Goal: Check status

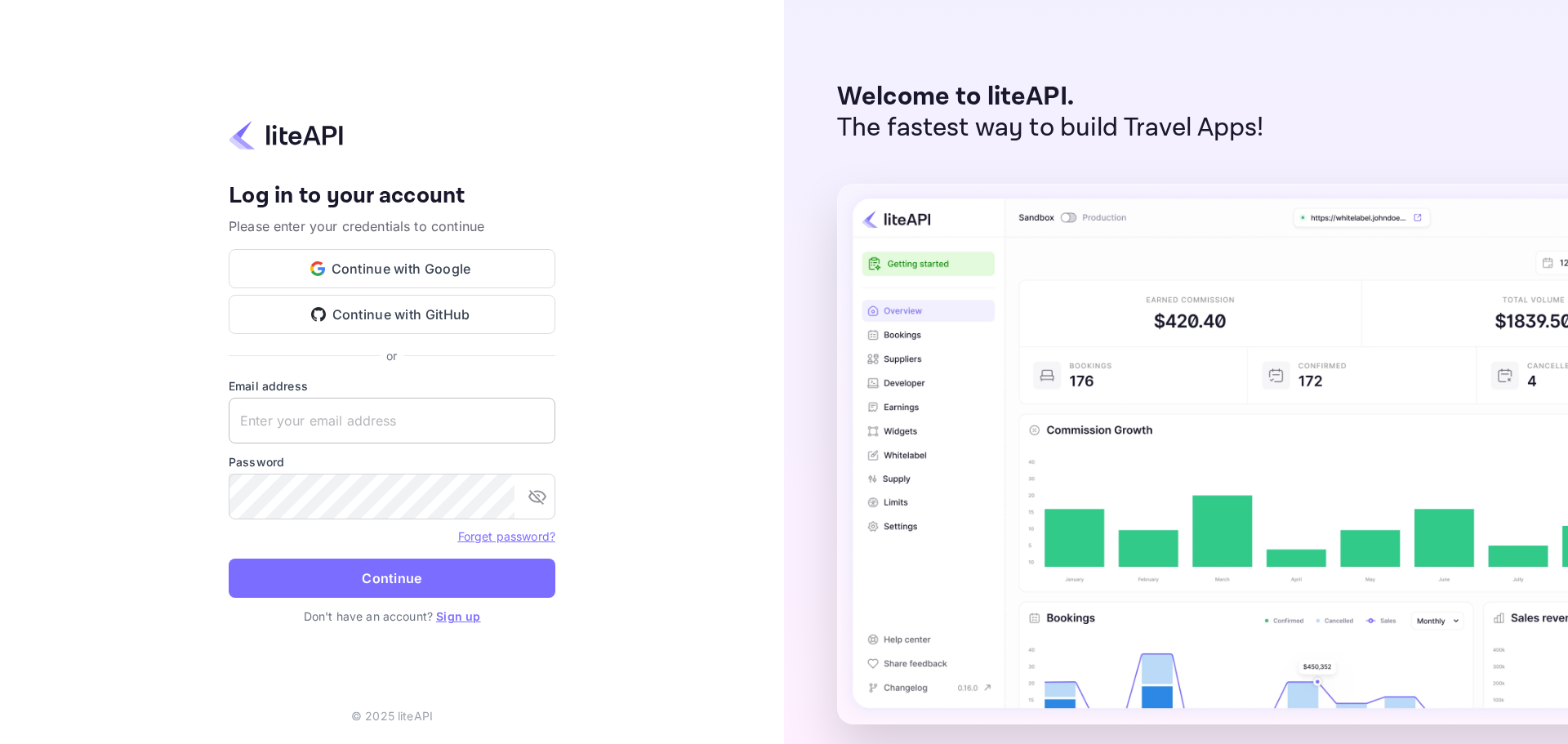
click at [327, 418] on input "text" at bounding box center [391, 420] width 326 height 46
paste input "[EMAIL_ADDRESS][DOMAIN_NAME]"
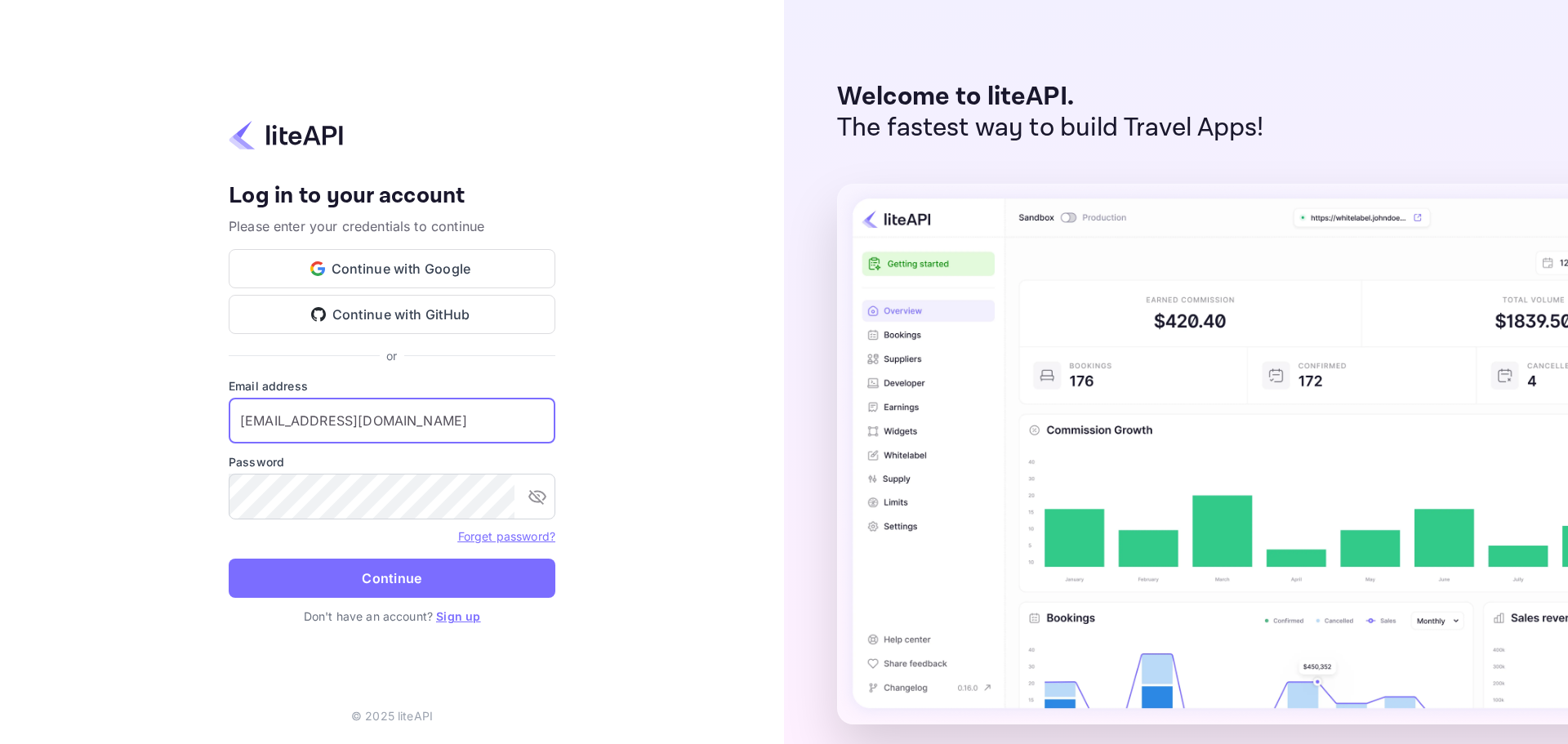
type input "[EMAIL_ADDRESS][DOMAIN_NAME]"
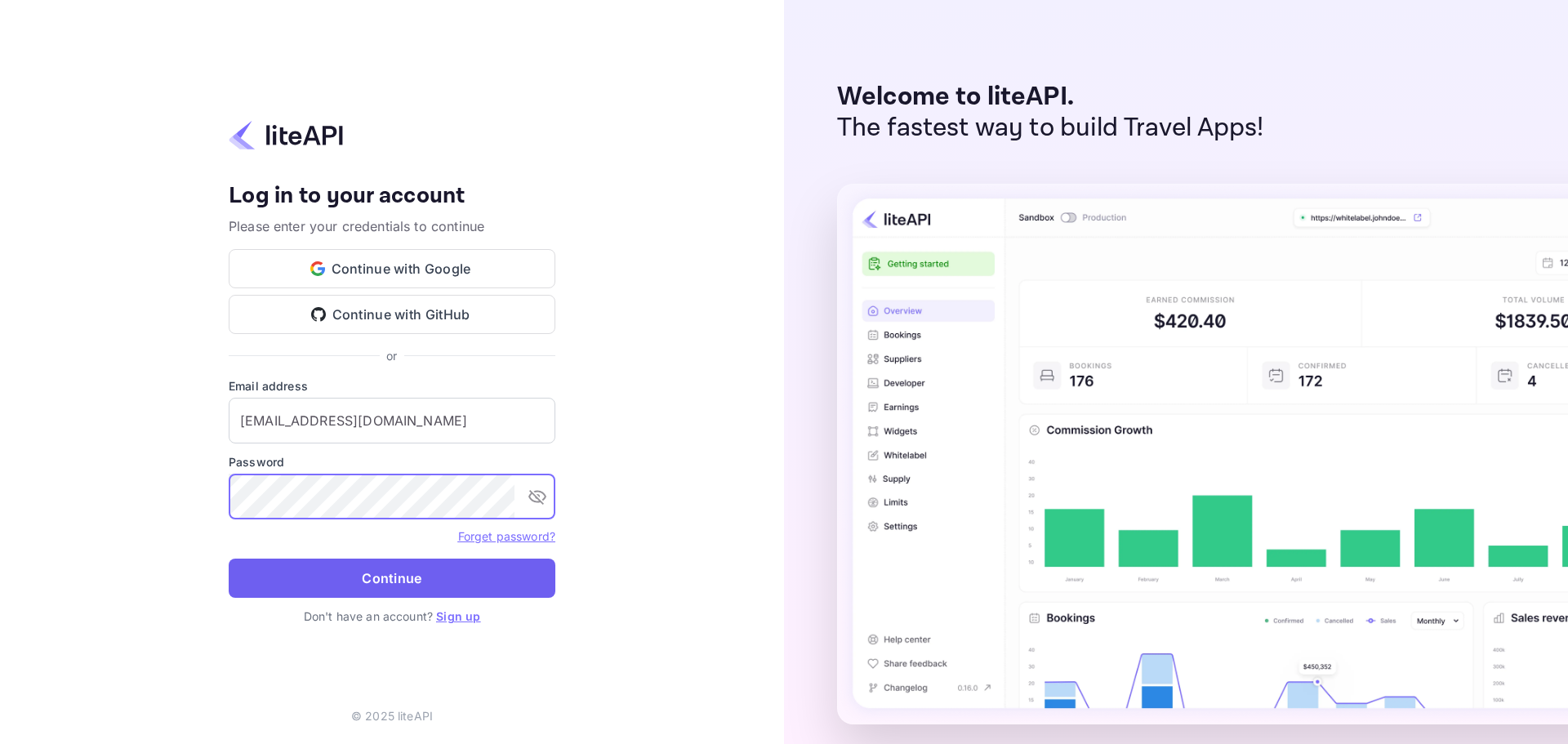
click at [343, 595] on button "Continue" at bounding box center [391, 578] width 326 height 39
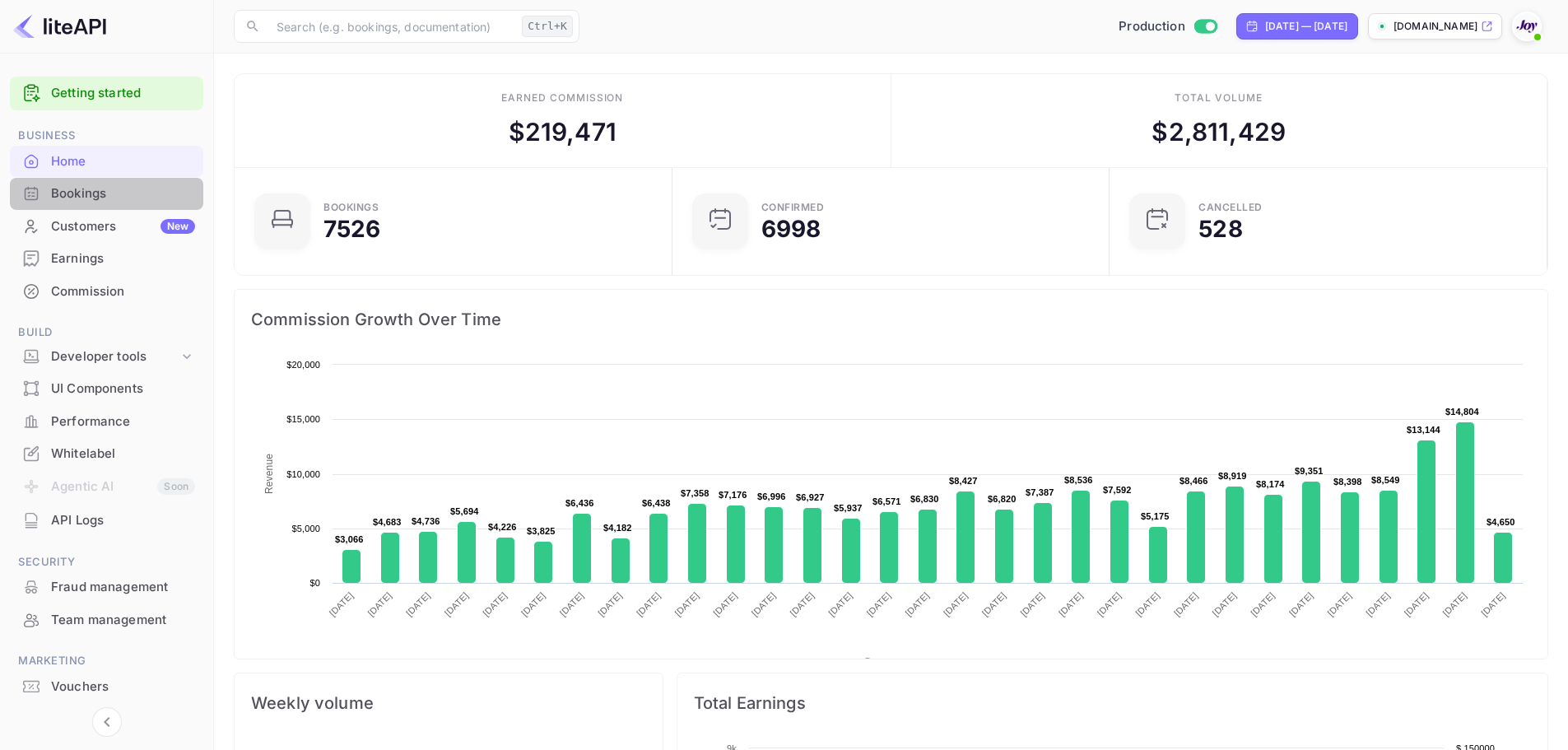
click at [111, 207] on div "Bookings" at bounding box center [107, 194] width 194 height 32
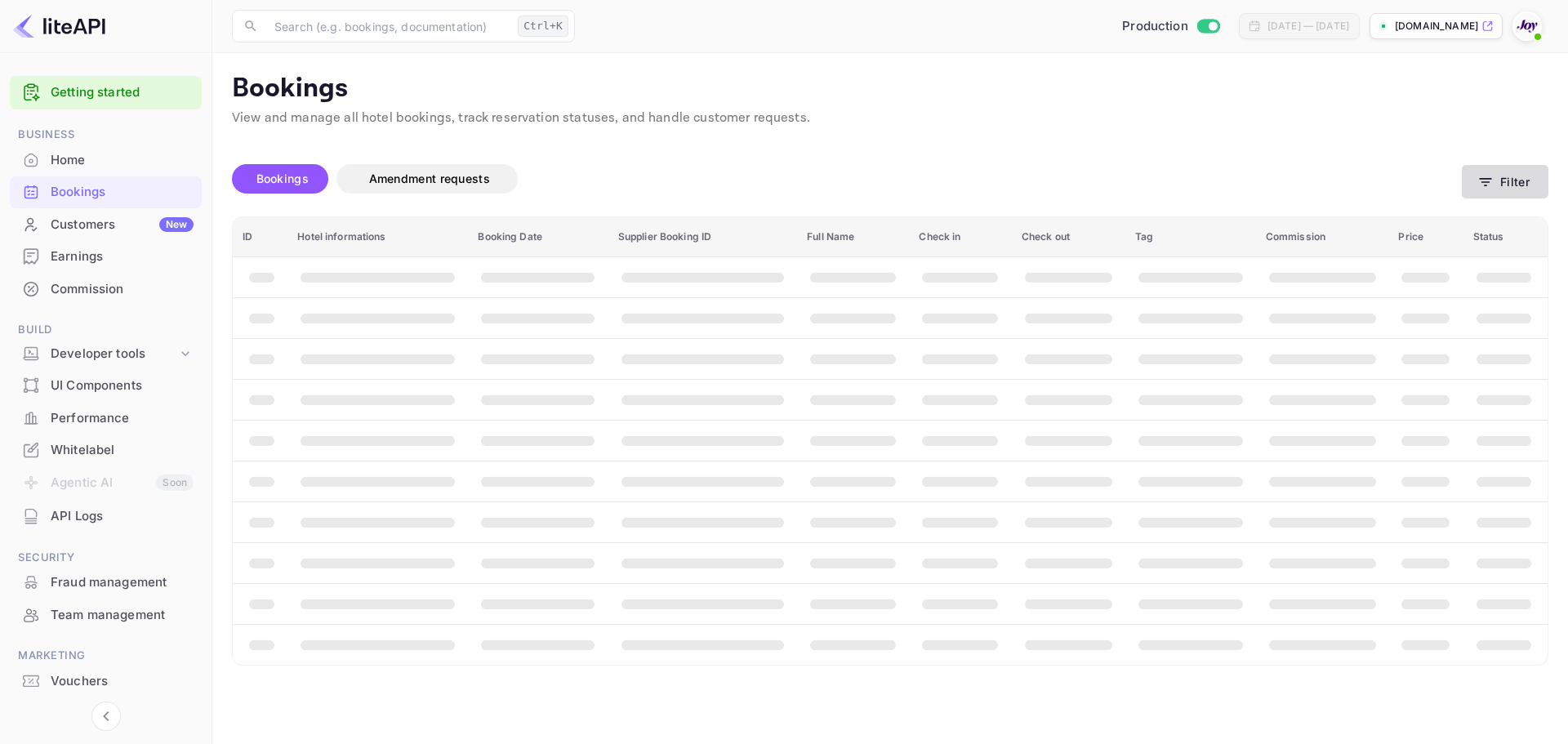
click at [1514, 186] on button "Filter" at bounding box center [1505, 182] width 87 height 34
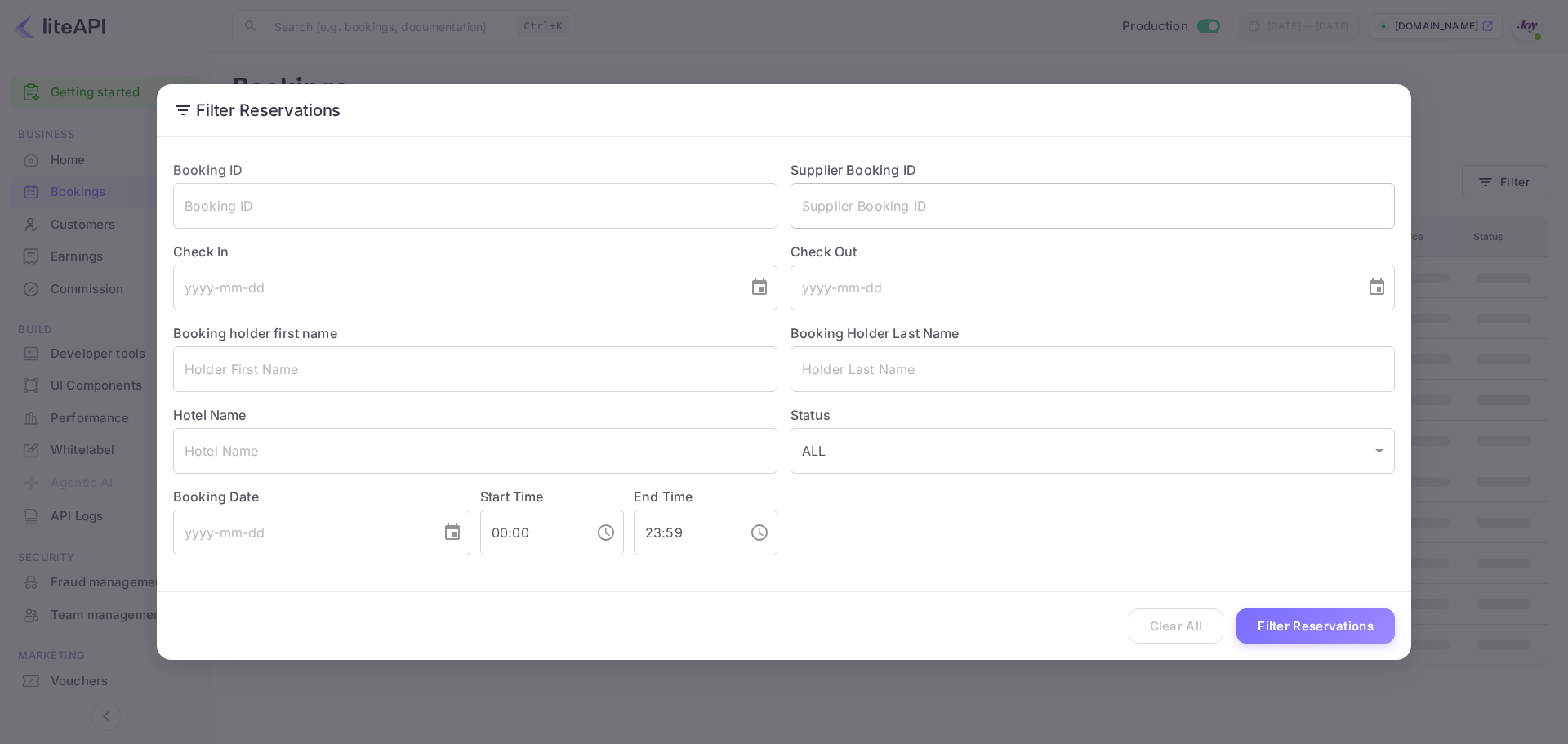
drag, startPoint x: 841, startPoint y: 224, endPoint x: 837, endPoint y: 208, distance: 16.5
click at [841, 223] on input "text" at bounding box center [1092, 206] width 604 height 46
paste input "8944700"
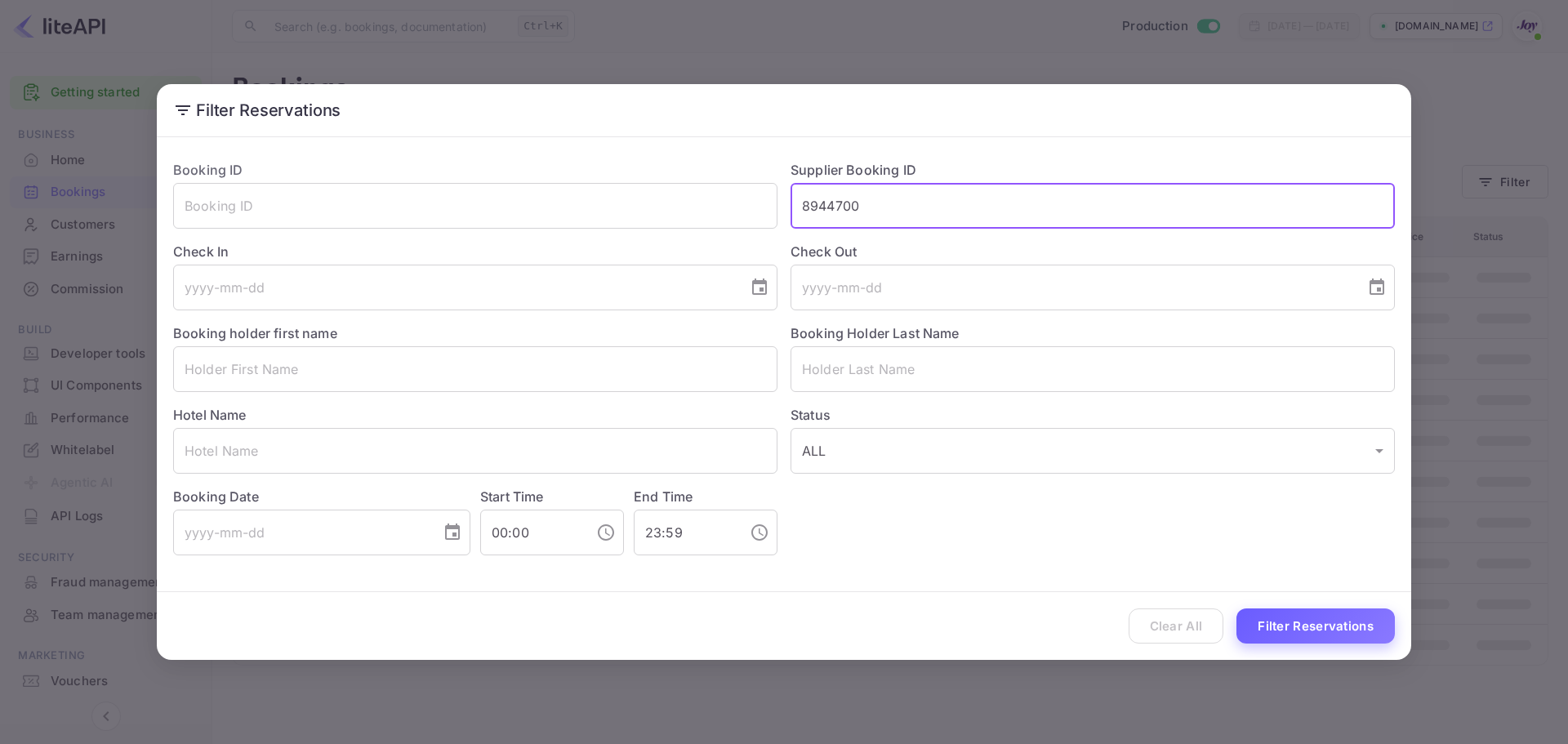
type input "8944700"
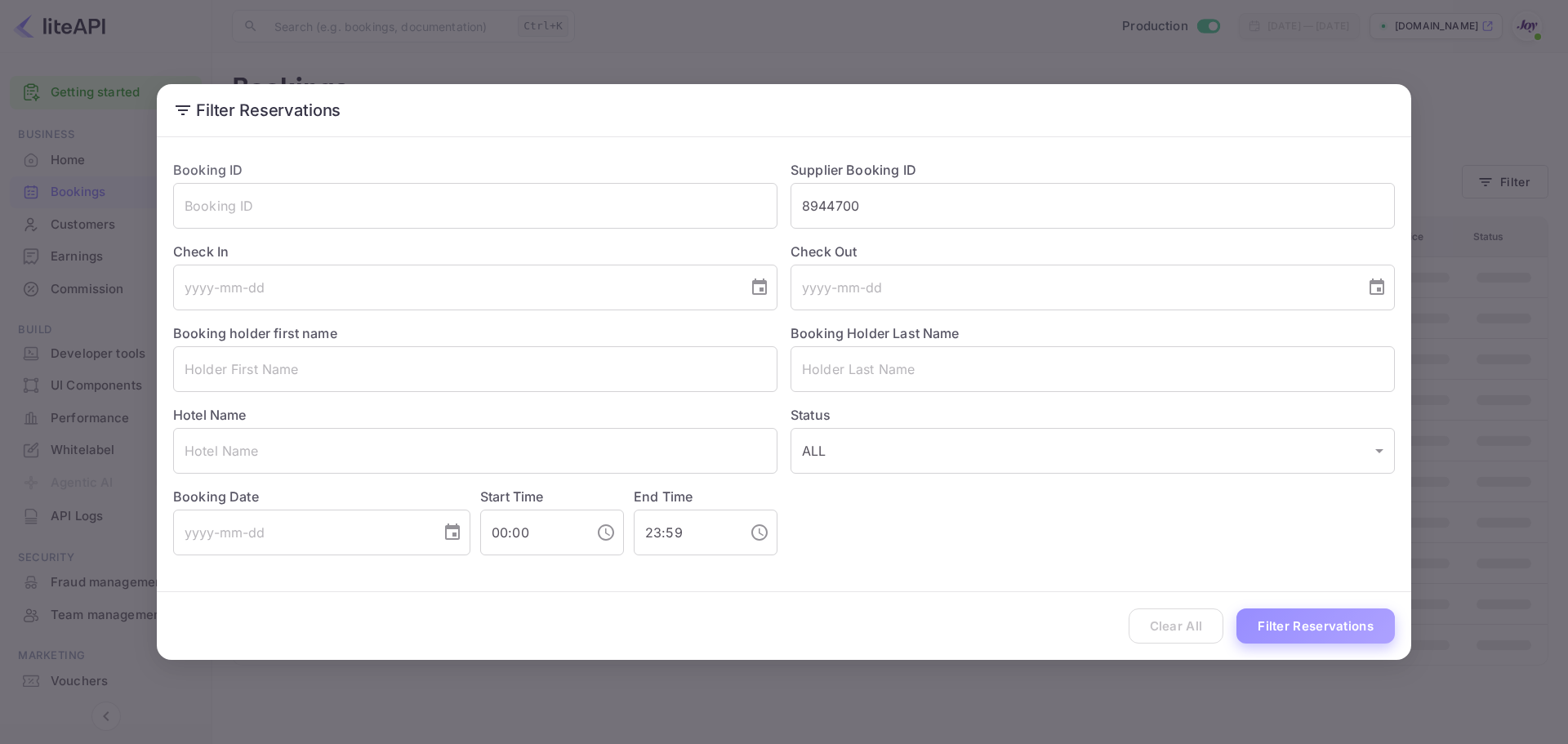
click at [1282, 629] on button "Filter Reservations" at bounding box center [1316, 626] width 159 height 35
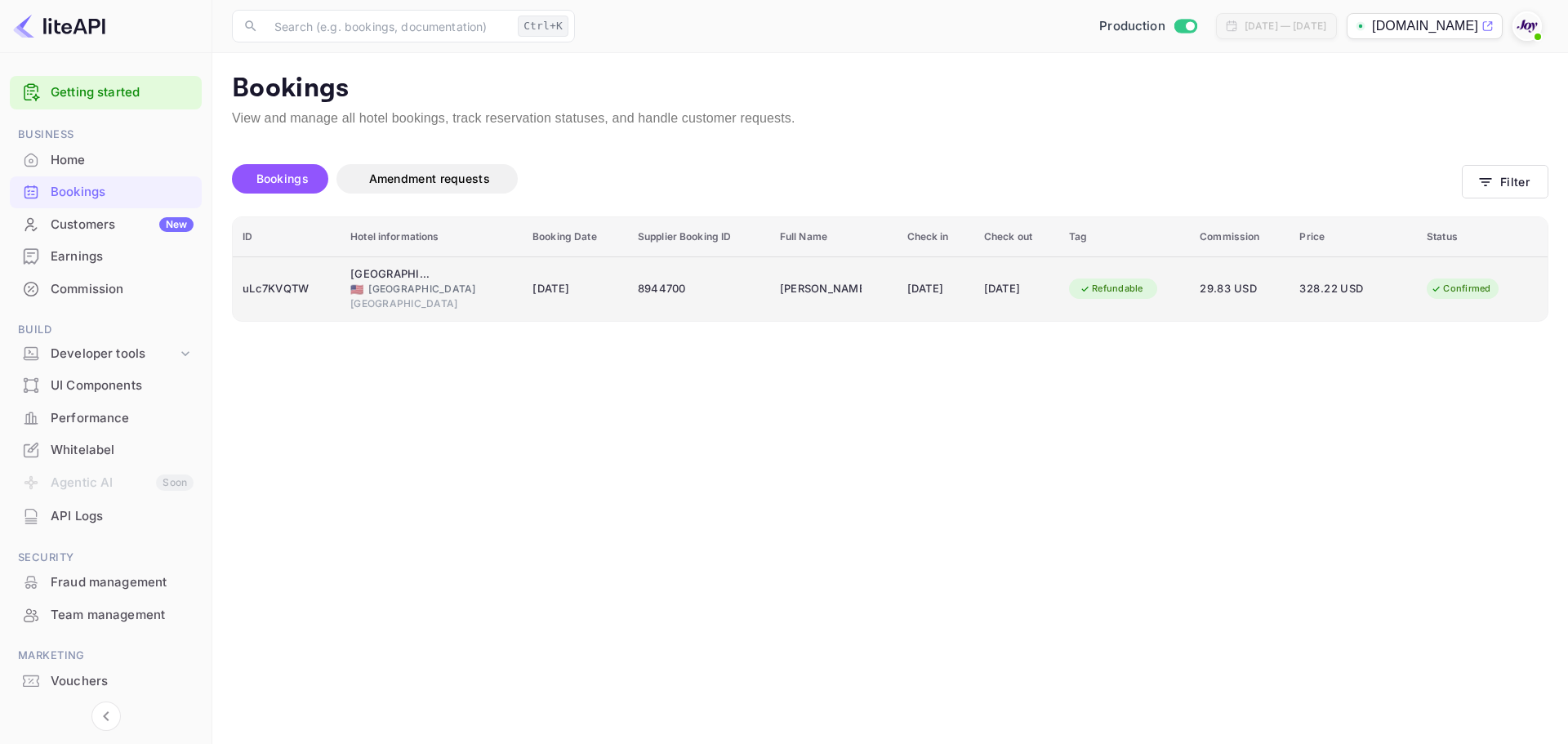
click at [299, 298] on div "uLc7KVQTW" at bounding box center [287, 288] width 89 height 26
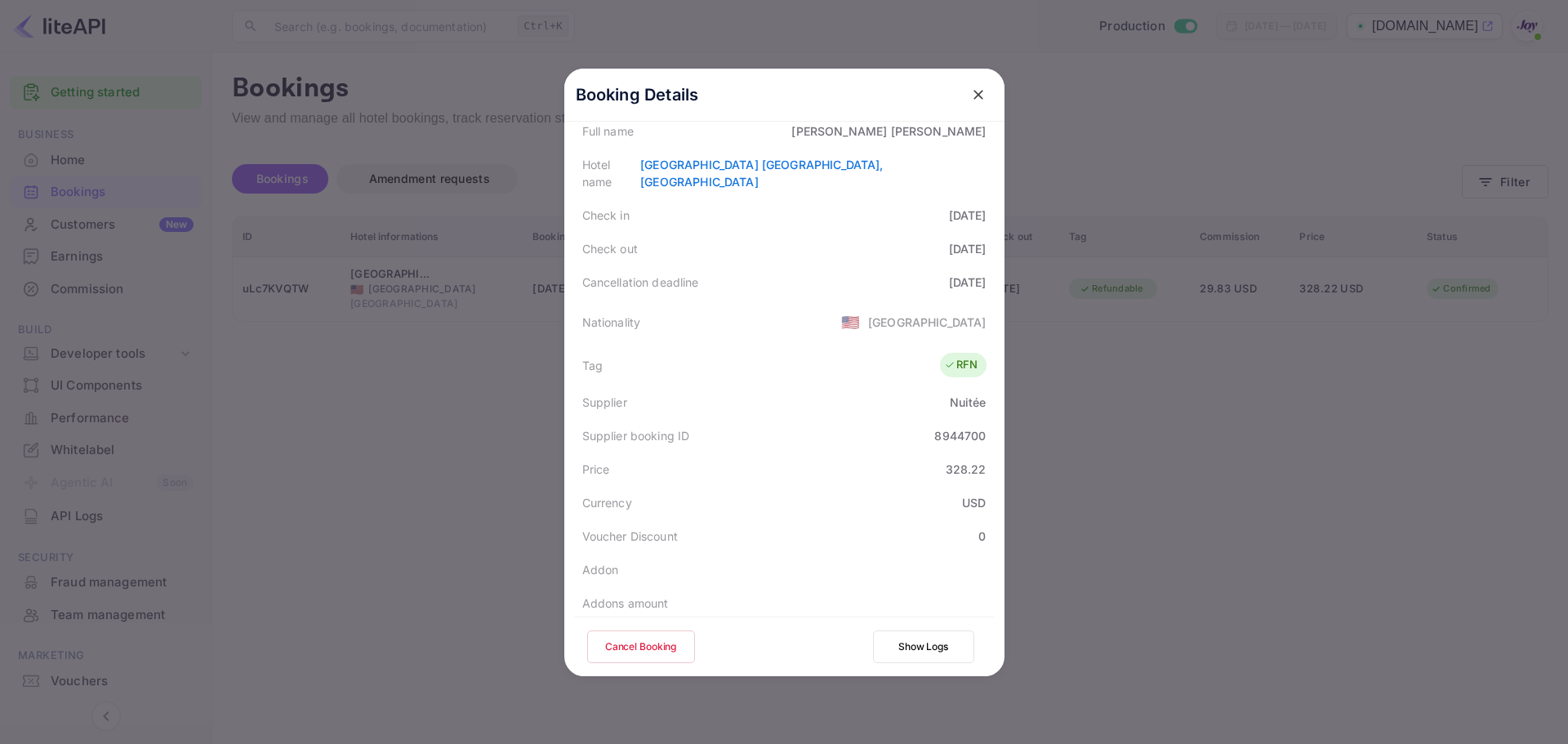
scroll to position [363, 0]
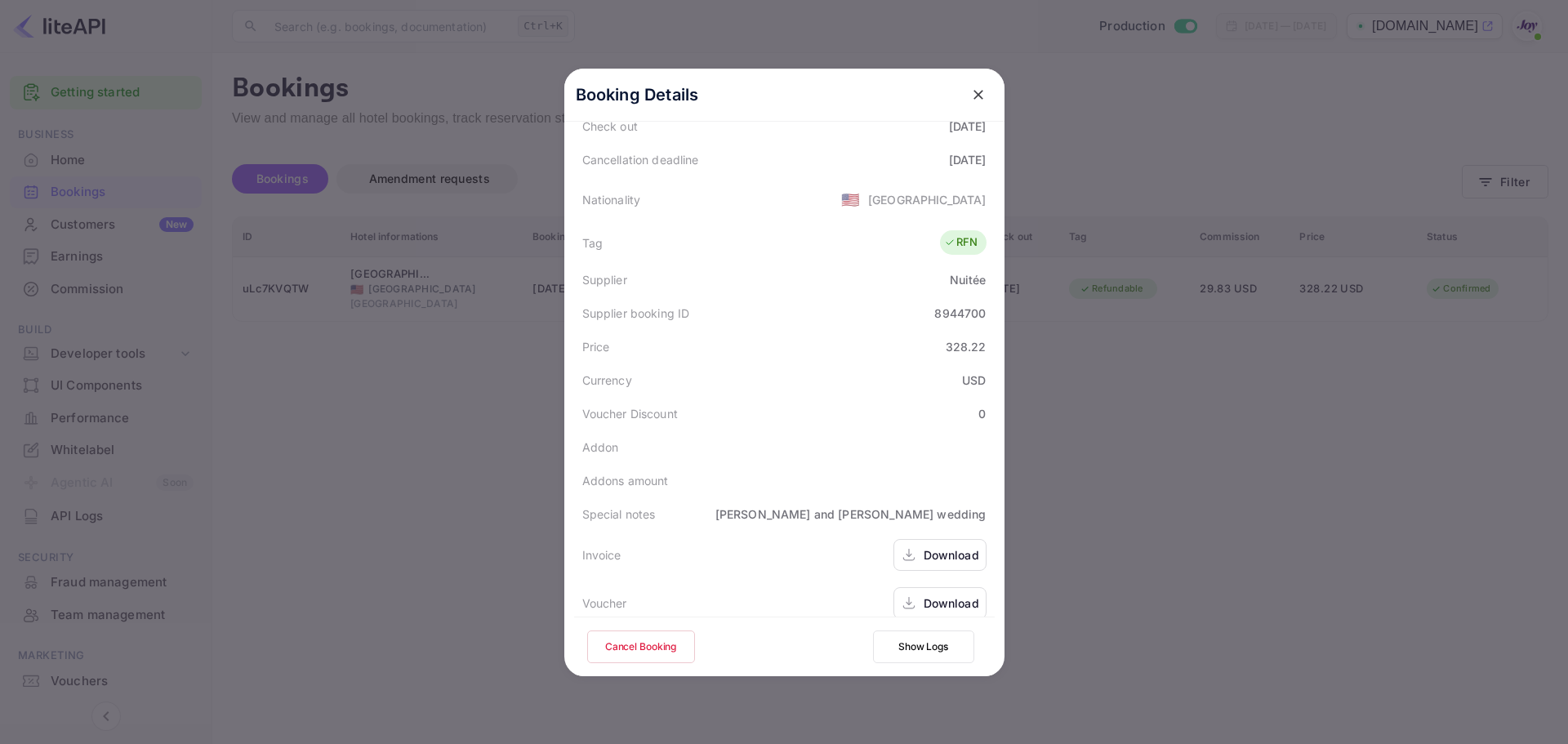
click at [935, 547] on div "Download" at bounding box center [951, 555] width 56 height 17
click at [944, 595] on div "Download" at bounding box center [951, 603] width 56 height 17
click at [973, 93] on icon "close" at bounding box center [978, 94] width 10 height 10
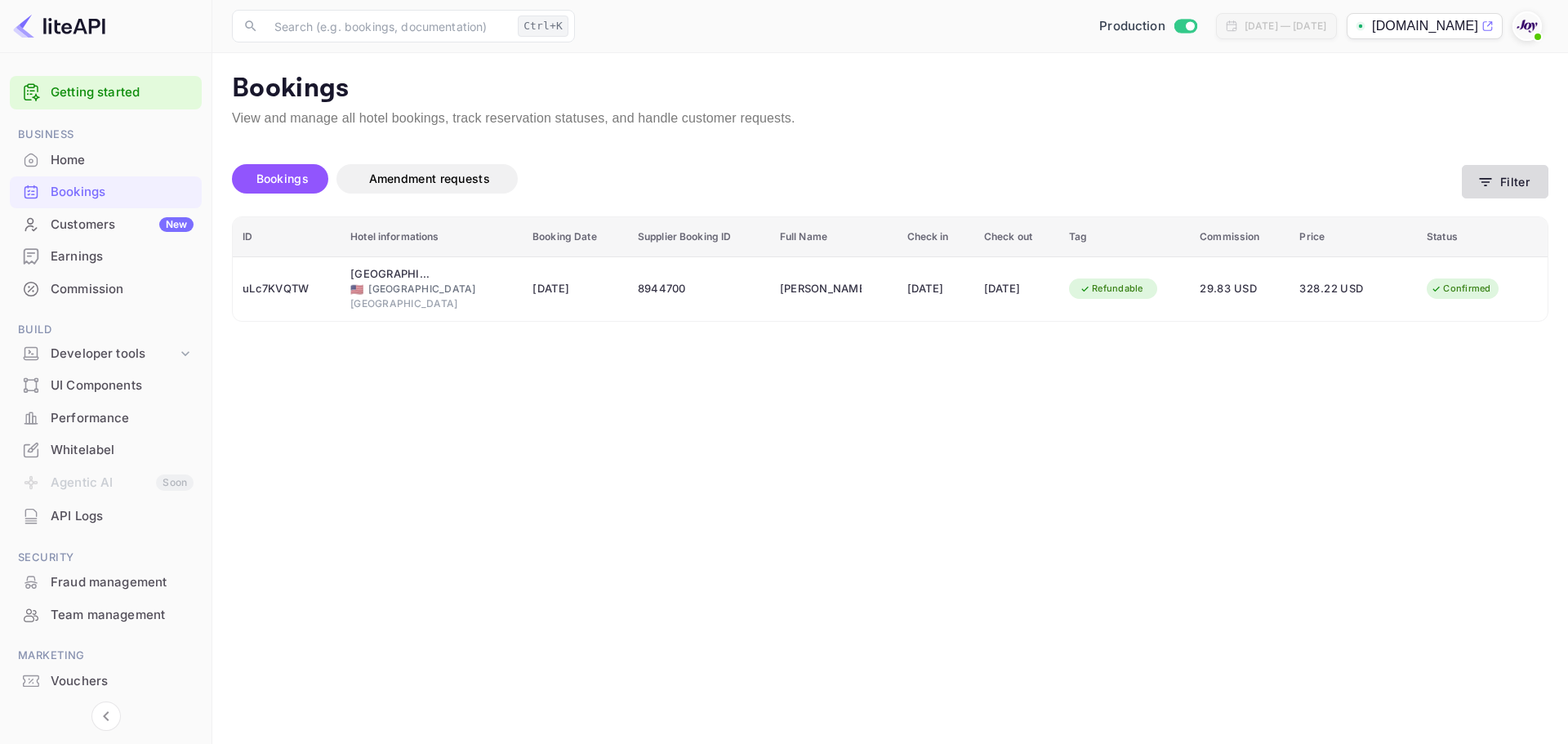
click at [1507, 184] on button "Filter" at bounding box center [1505, 182] width 87 height 34
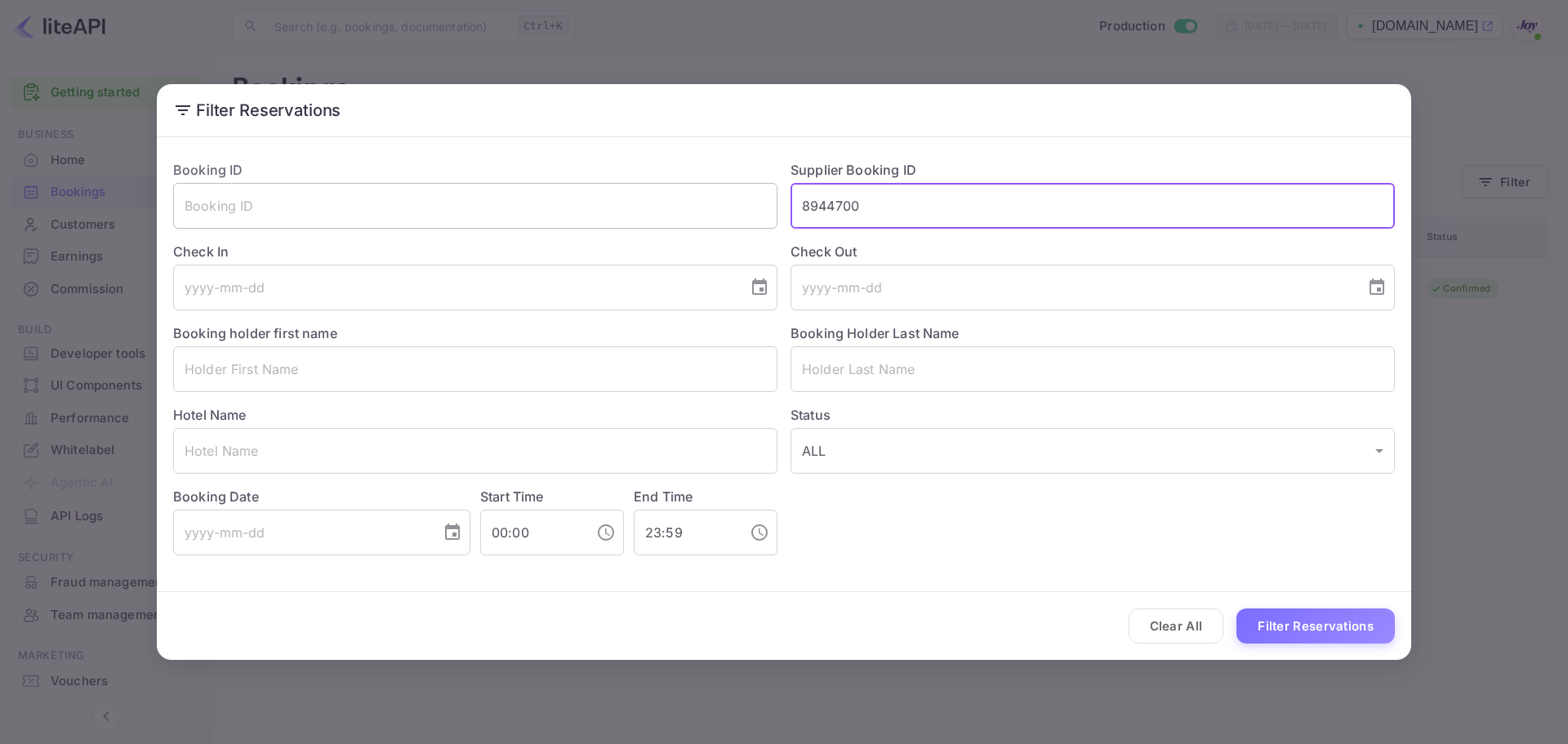
drag, startPoint x: 921, startPoint y: 196, endPoint x: 712, endPoint y: 205, distance: 209.2
click at [712, 203] on div "Booking ID ​ Supplier Booking ID 8944700 ​ Check In ​ Check Out ​ Booking holde…" at bounding box center [778, 351] width 1235 height 408
paste input "844369"
type input "8844369"
drag, startPoint x: 1289, startPoint y: 623, endPoint x: 1283, endPoint y: 613, distance: 11.7
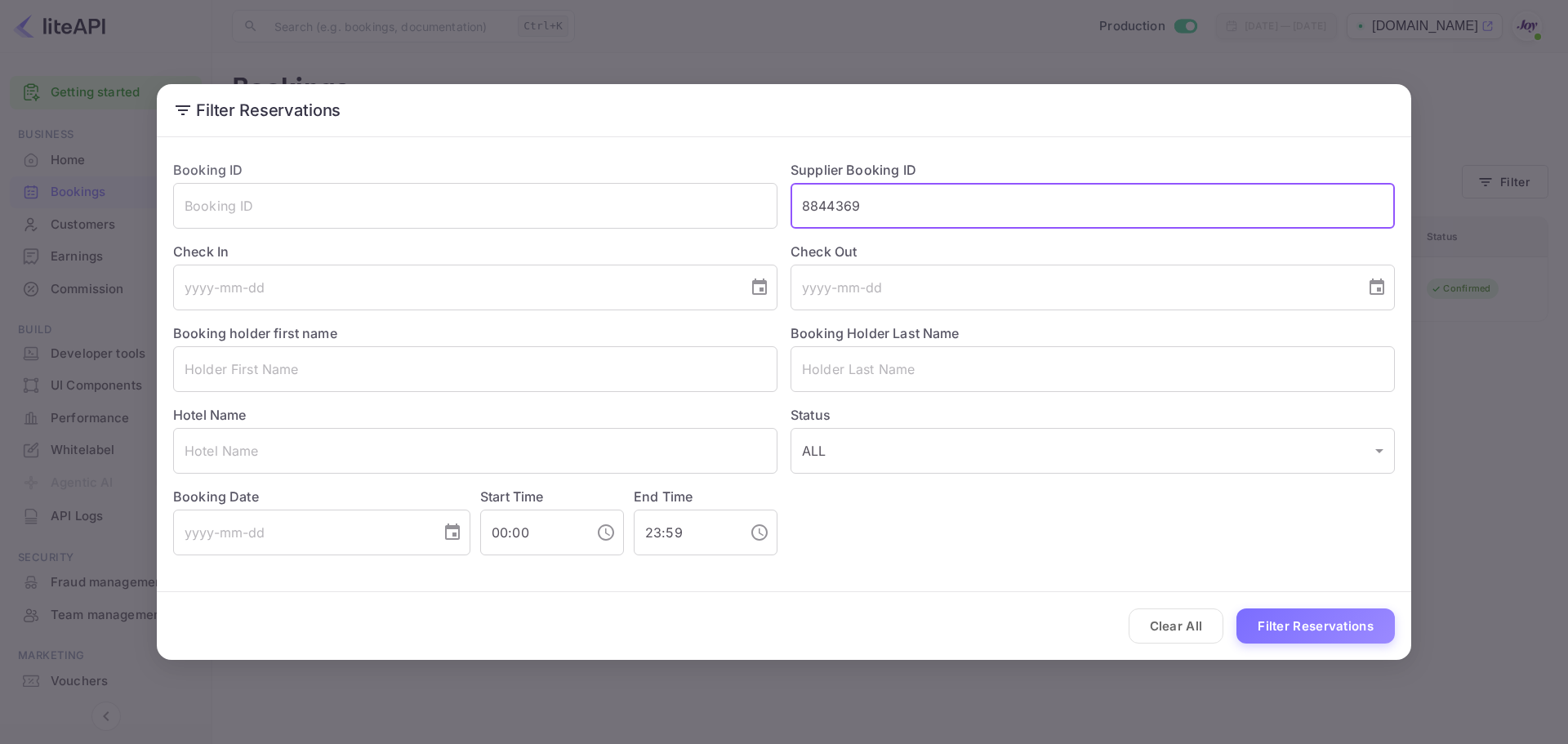
click at [1288, 623] on button "Filter Reservations" at bounding box center [1316, 626] width 159 height 35
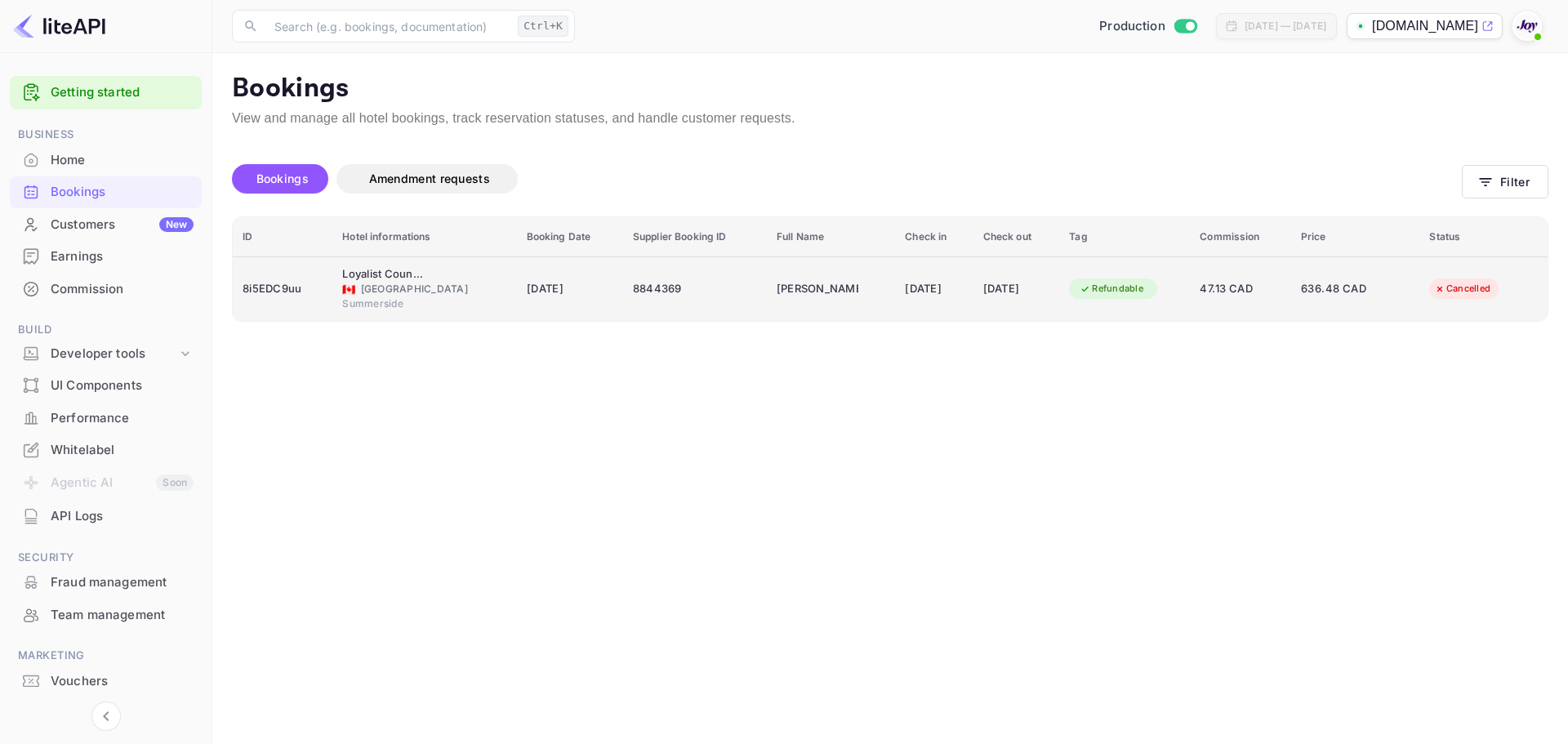
click at [315, 305] on td "8i5EDC9uu" at bounding box center [283, 288] width 100 height 64
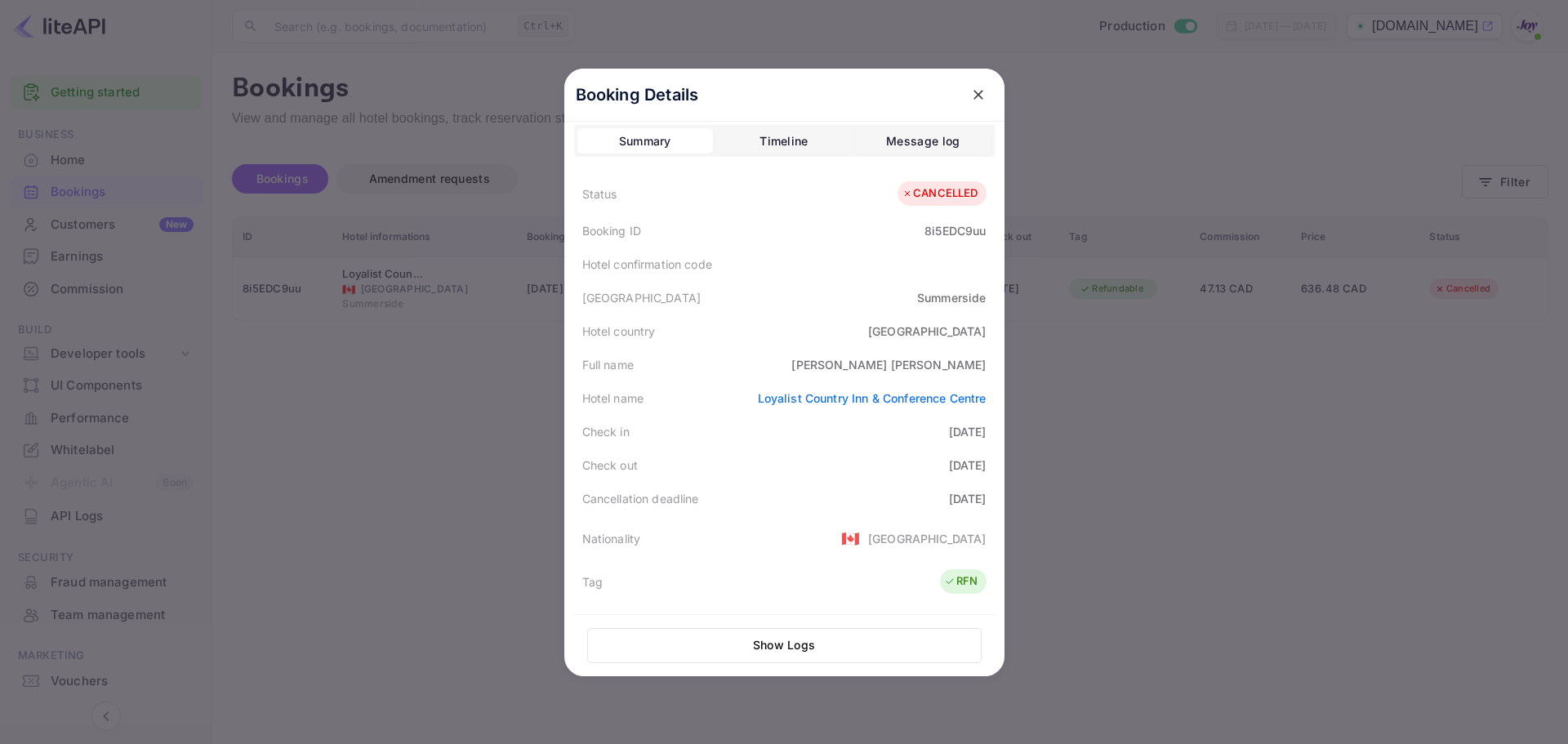
scroll to position [0, 0]
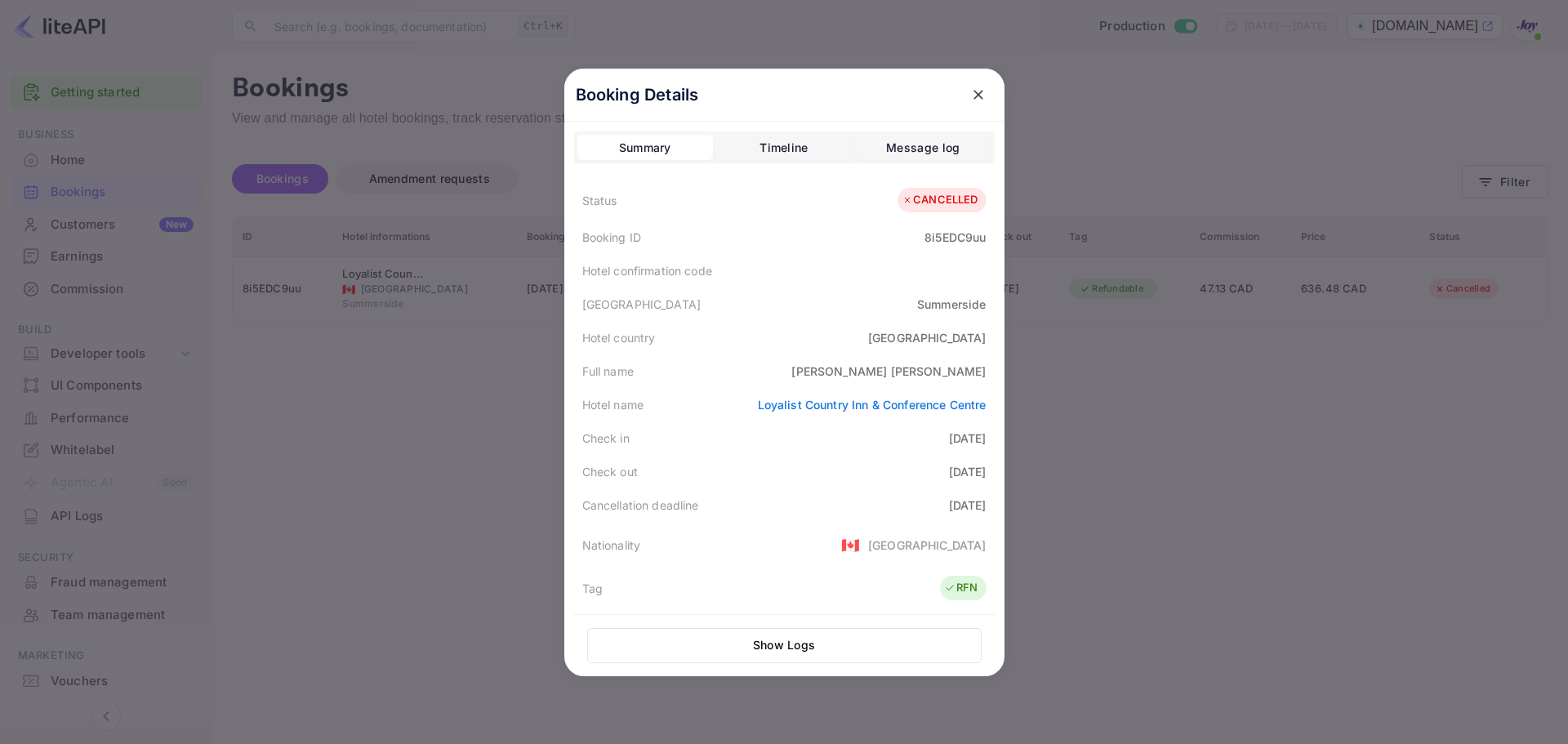
click at [842, 374] on div "Thomas Alexander Hickman" at bounding box center [888, 371] width 194 height 17
copy div "Thomas"
click at [790, 151] on div "Timeline" at bounding box center [783, 148] width 48 height 19
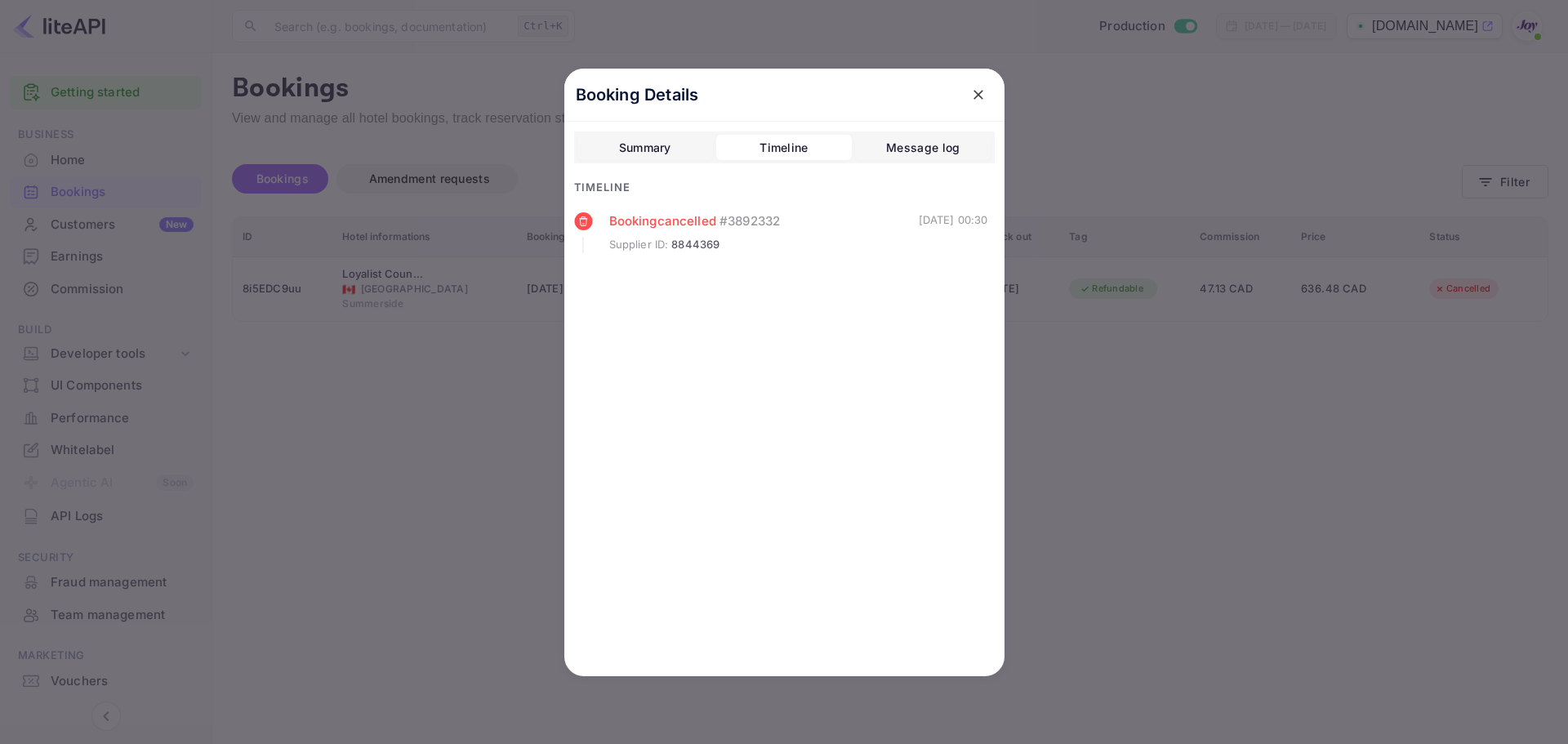
click at [675, 144] on button "Summary" at bounding box center [644, 148] width 136 height 26
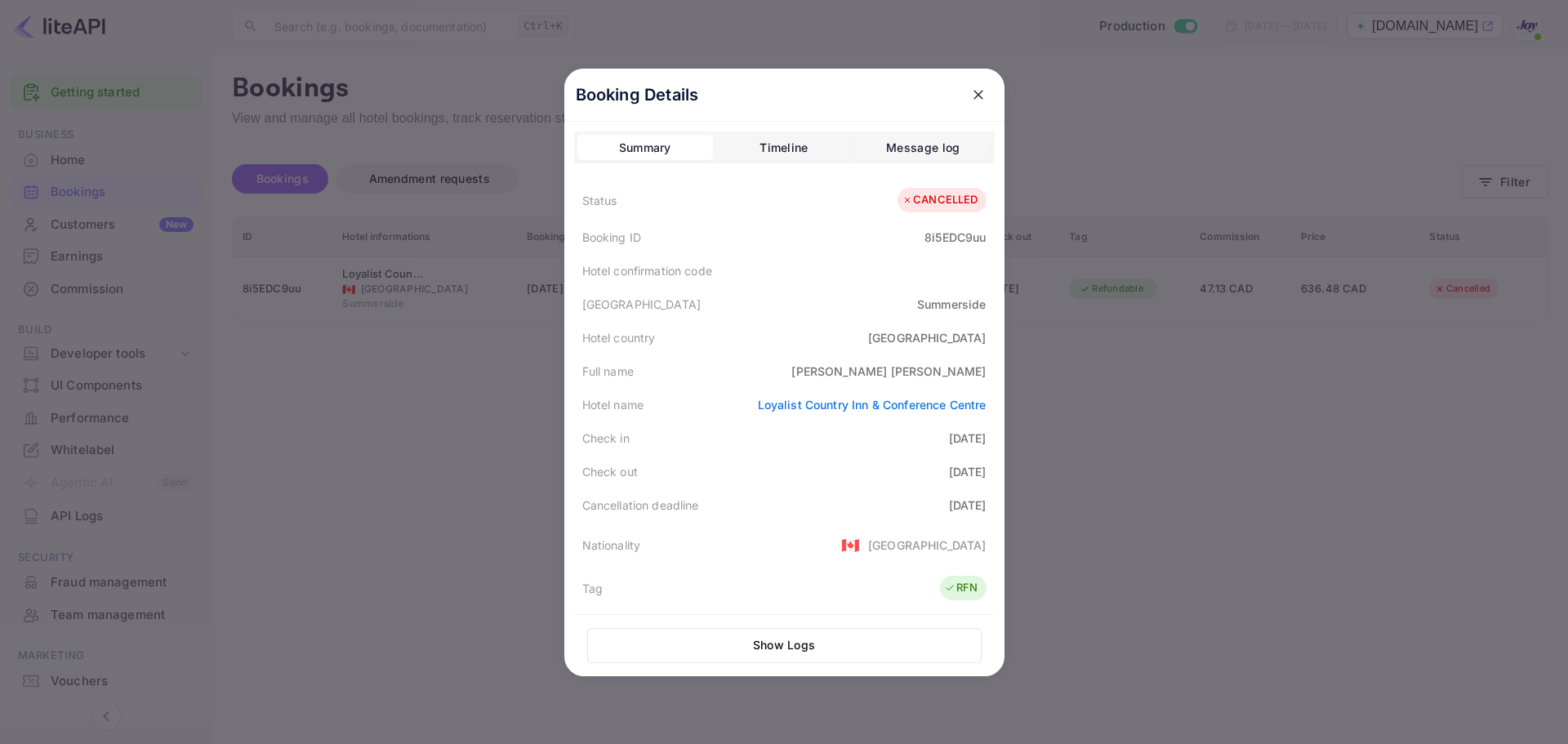
click at [777, 151] on div "Timeline" at bounding box center [783, 148] width 48 height 19
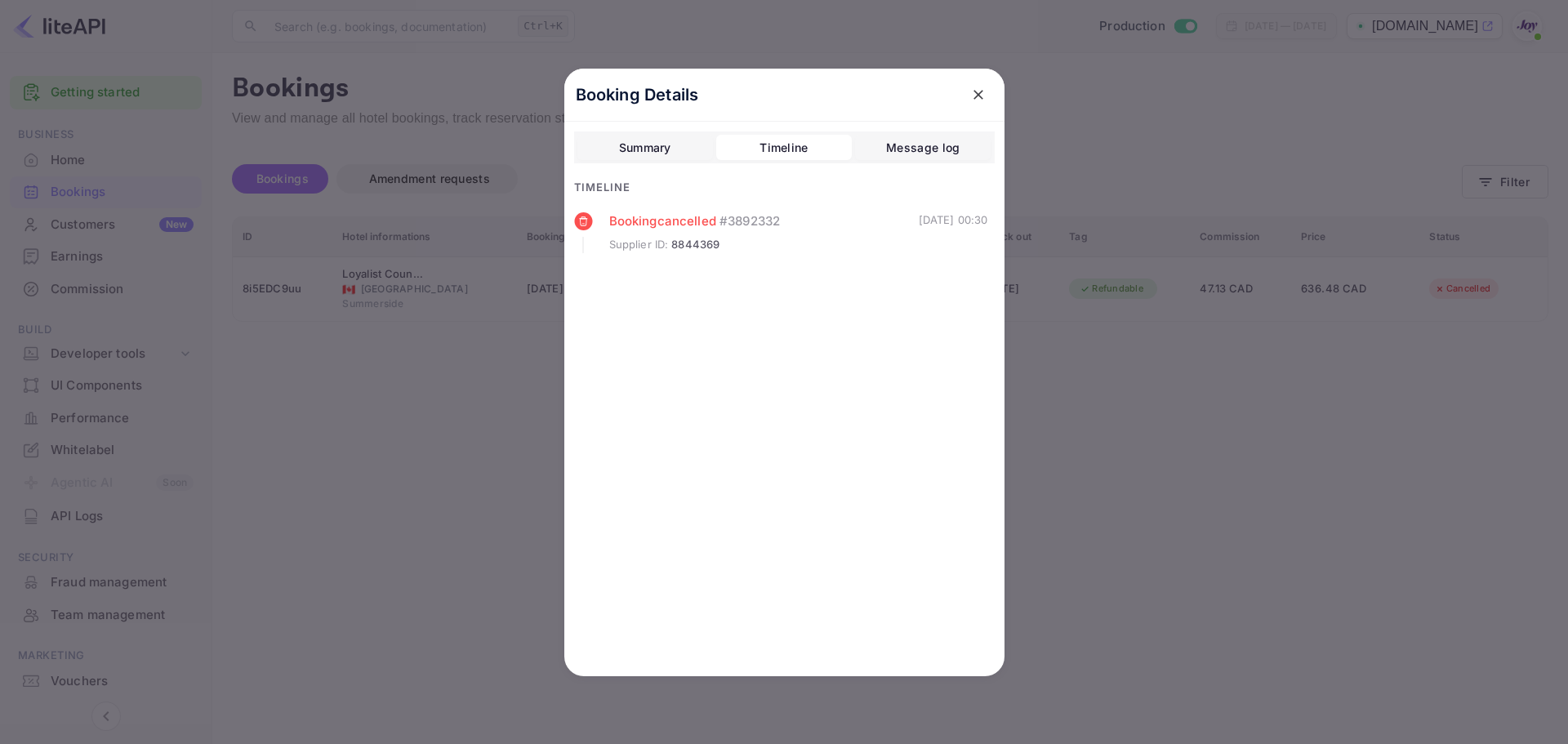
click at [905, 152] on div "Message log" at bounding box center [922, 148] width 73 height 19
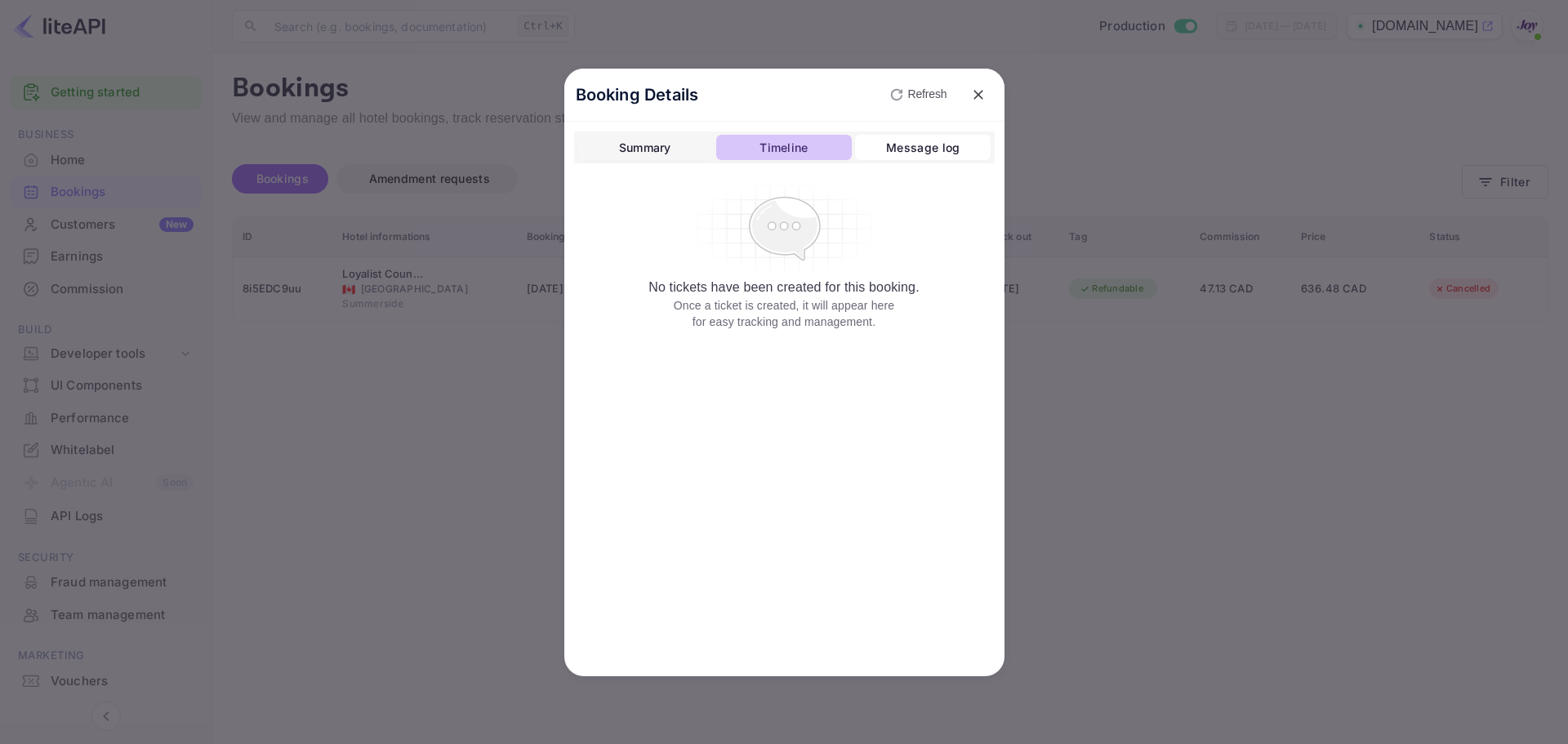
click at [793, 141] on div "Timeline" at bounding box center [783, 148] width 48 height 19
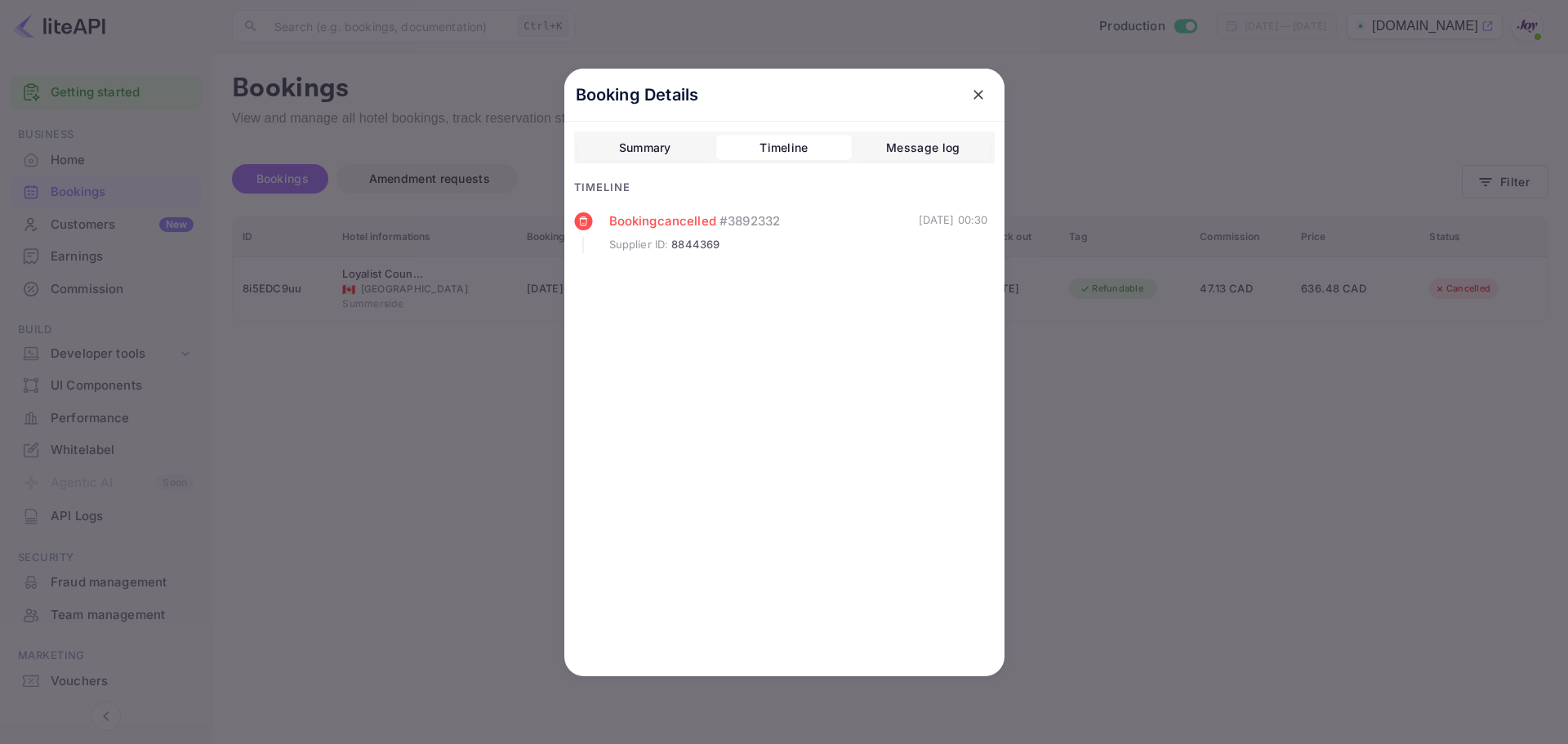
click at [976, 98] on icon "close" at bounding box center [978, 94] width 16 height 16
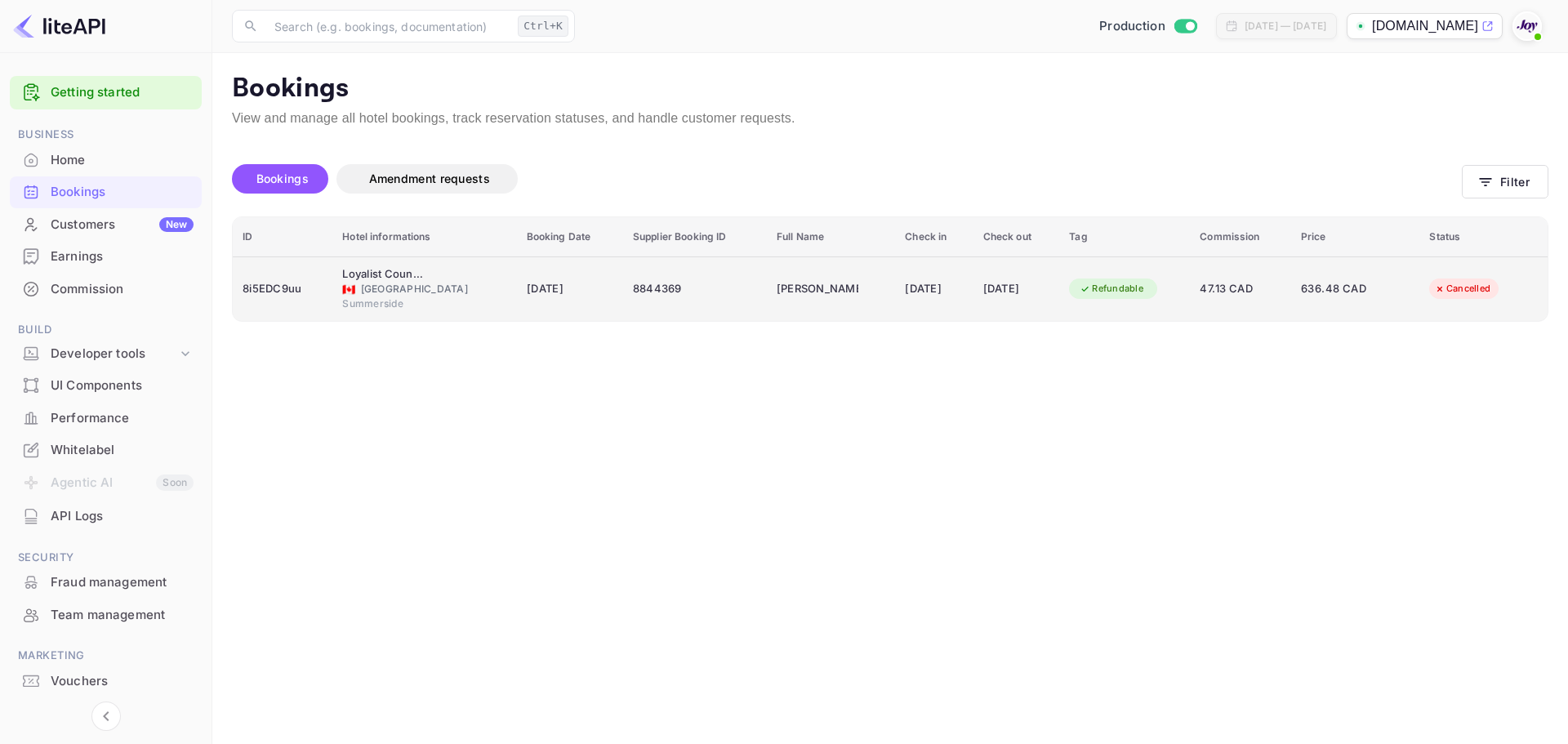
click at [1465, 294] on div "Cancelled" at bounding box center [1463, 288] width 78 height 20
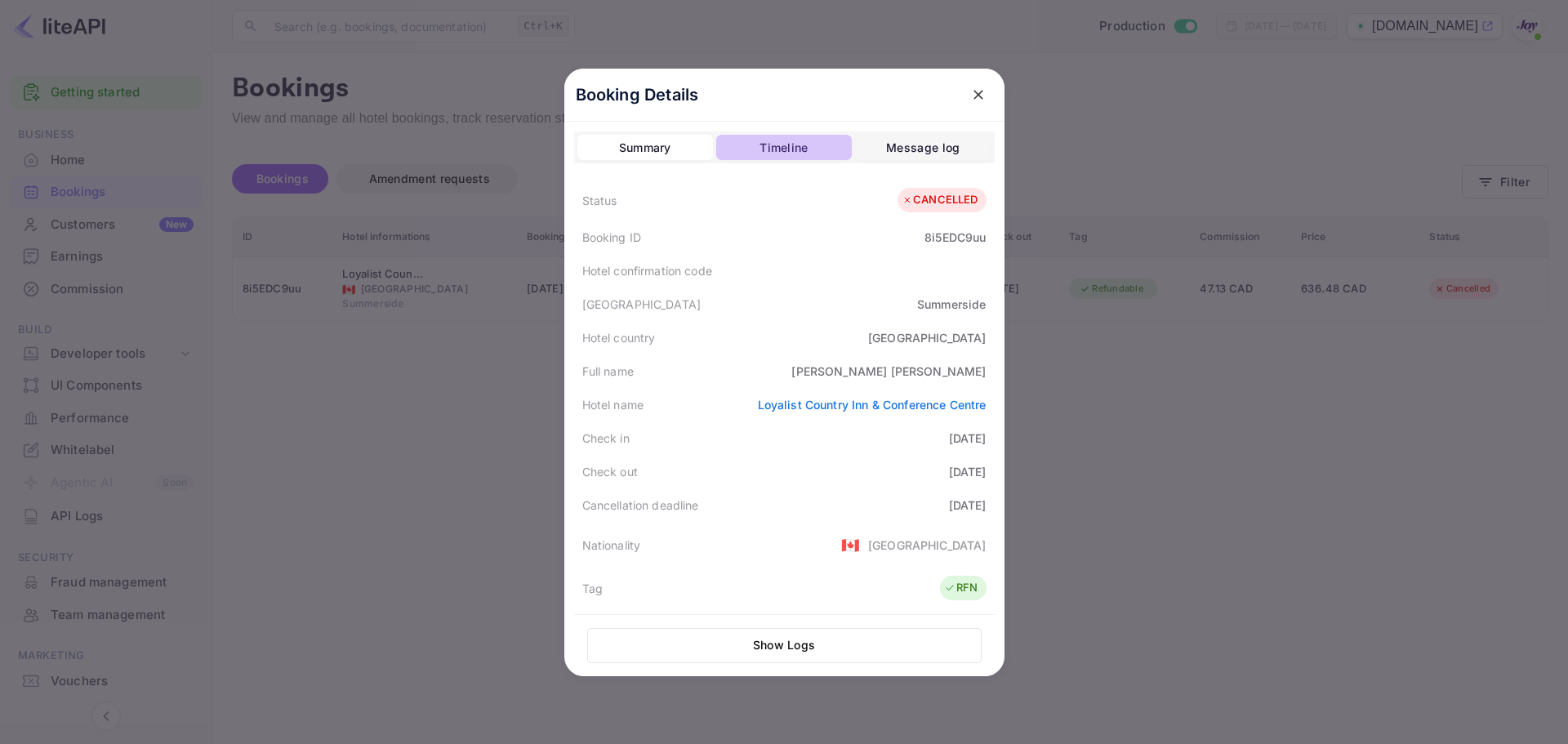
click at [793, 147] on div "Timeline" at bounding box center [783, 148] width 48 height 19
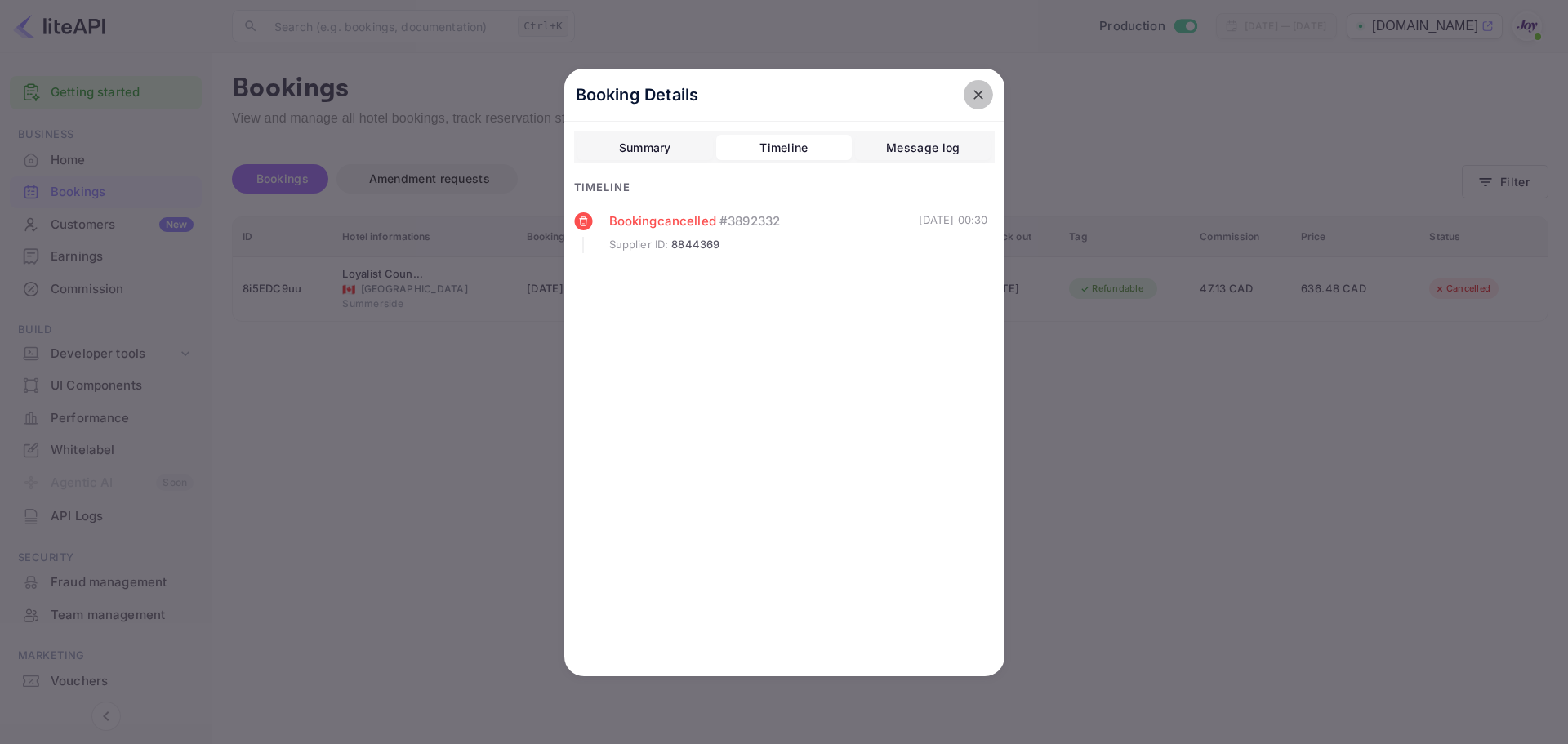
click at [967, 85] on button "close" at bounding box center [978, 94] width 30 height 30
